Goal: Find specific page/section: Find specific page/section

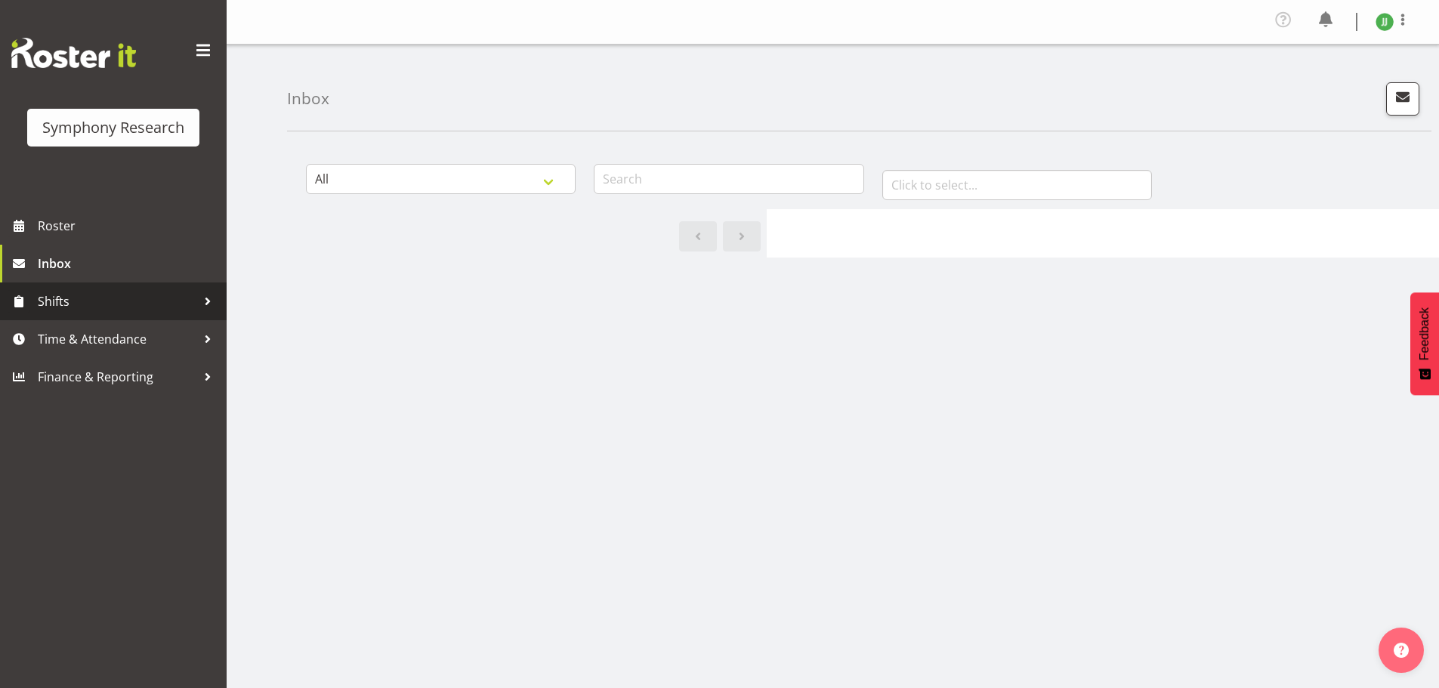
click at [76, 298] on span "Shifts" at bounding box center [117, 301] width 159 height 23
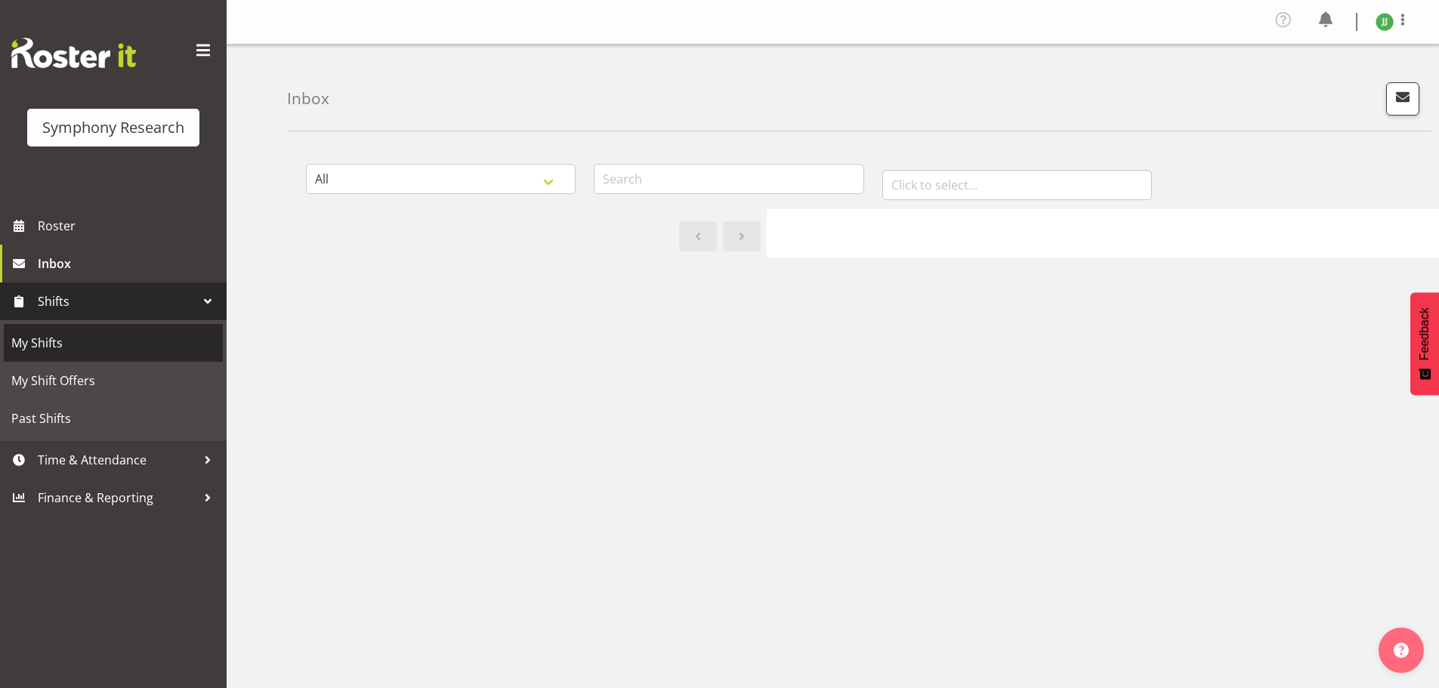
click at [91, 331] on link "My Shifts" at bounding box center [113, 343] width 219 height 38
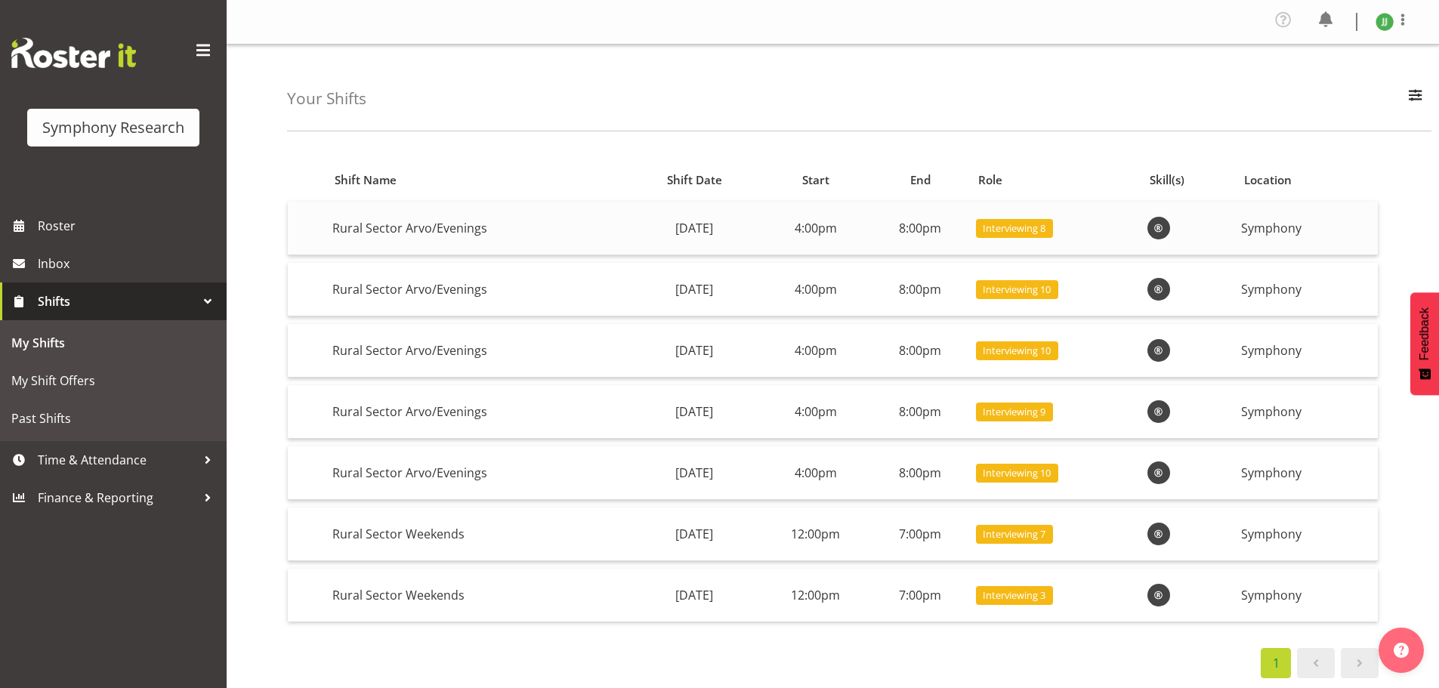
click at [1168, 228] on span at bounding box center [1159, 228] width 18 height 18
click at [85, 264] on span "Inbox" at bounding box center [128, 263] width 181 height 23
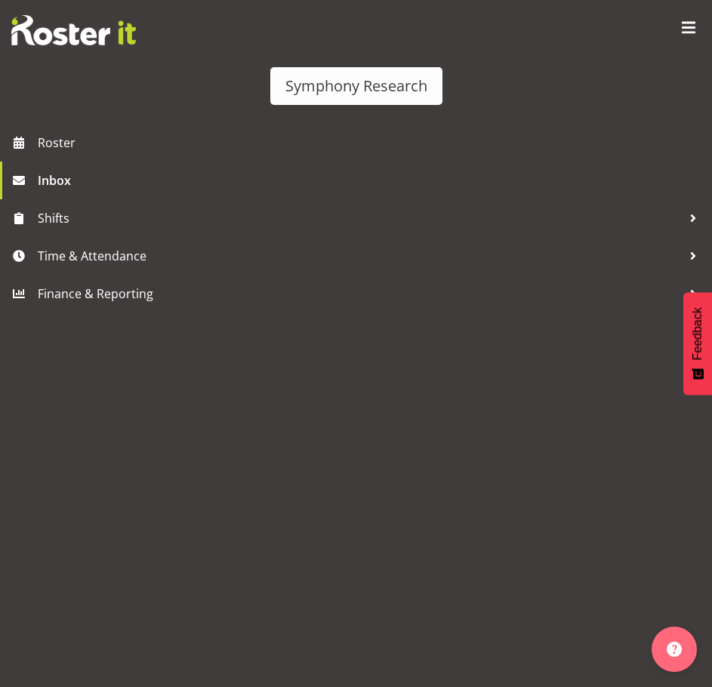
drag, startPoint x: 679, startPoint y: 475, endPoint x: 635, endPoint y: 470, distance: 44.9
click at [635, 470] on div "Symphony Research Roster Inbox Shifts Time & Attendance Finance & Reporting" at bounding box center [356, 343] width 712 height 687
